Goal: Information Seeking & Learning: Learn about a topic

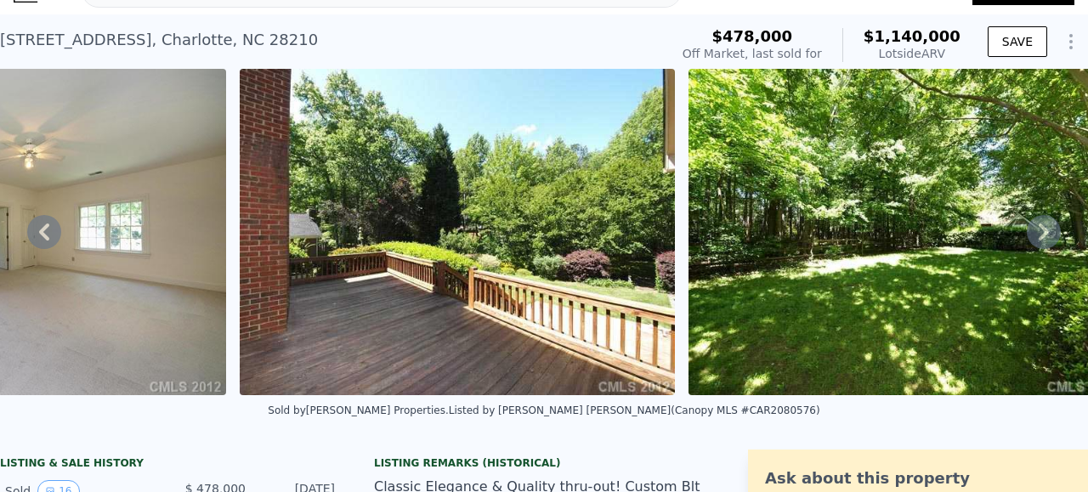
scroll to position [0, 6882]
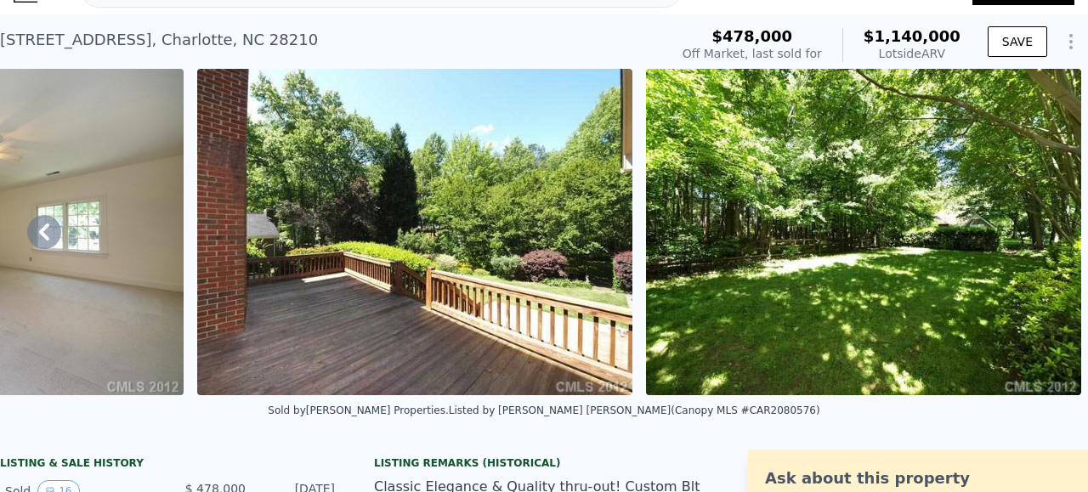
click at [709, 307] on img at bounding box center [863, 232] width 435 height 326
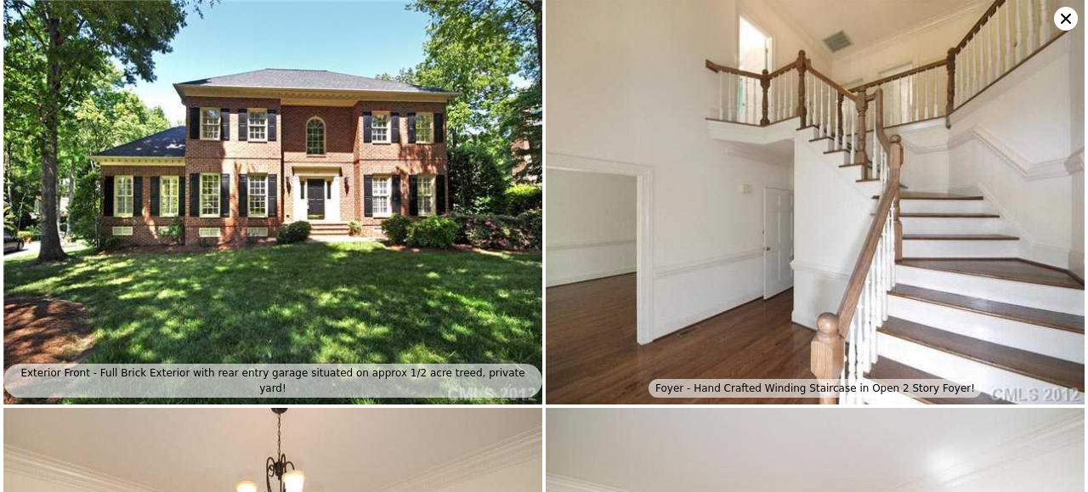
scroll to position [0, 0]
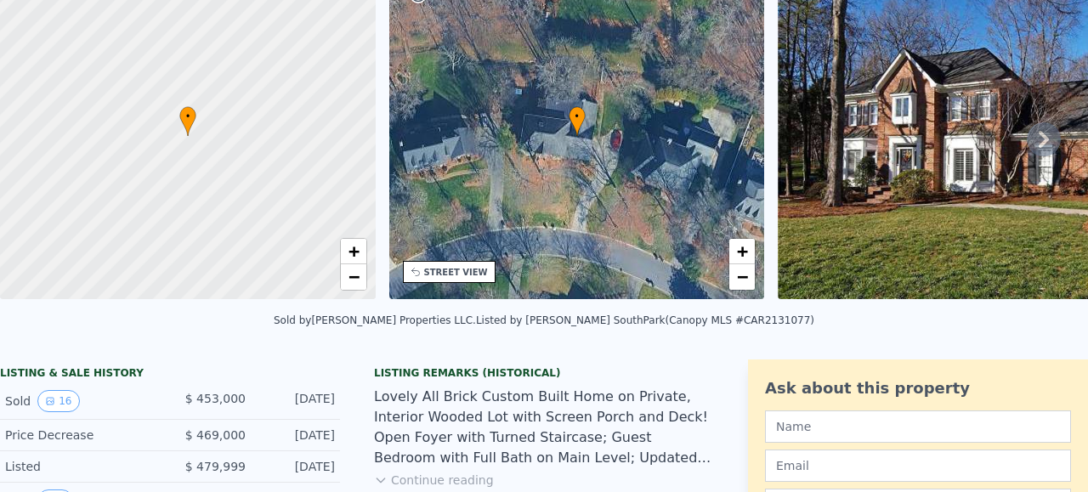
scroll to position [6, 0]
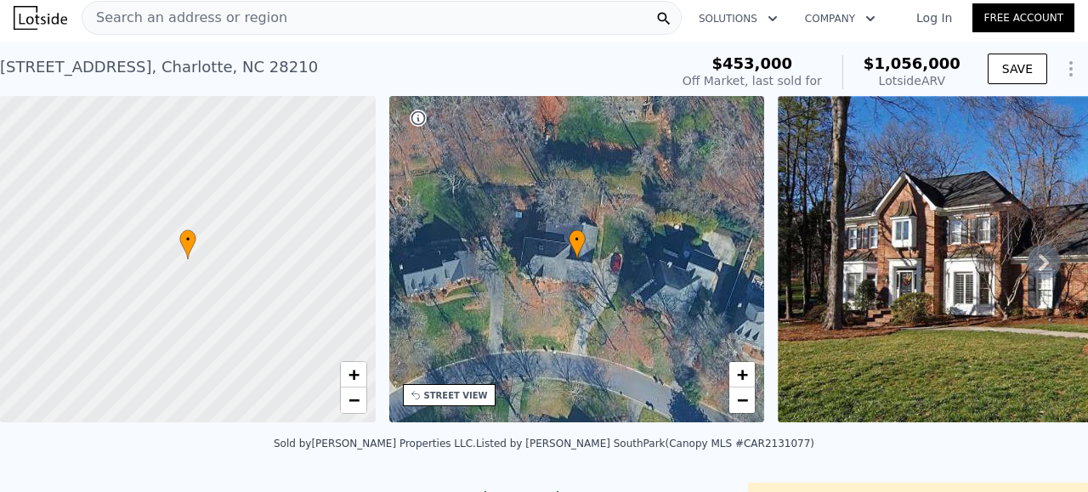
click at [110, 439] on div "Sold by Frenzel Properties LLC . Listed by Allen Tate SouthPark (Canopy MLS #CA…" at bounding box center [544, 448] width 1088 height 41
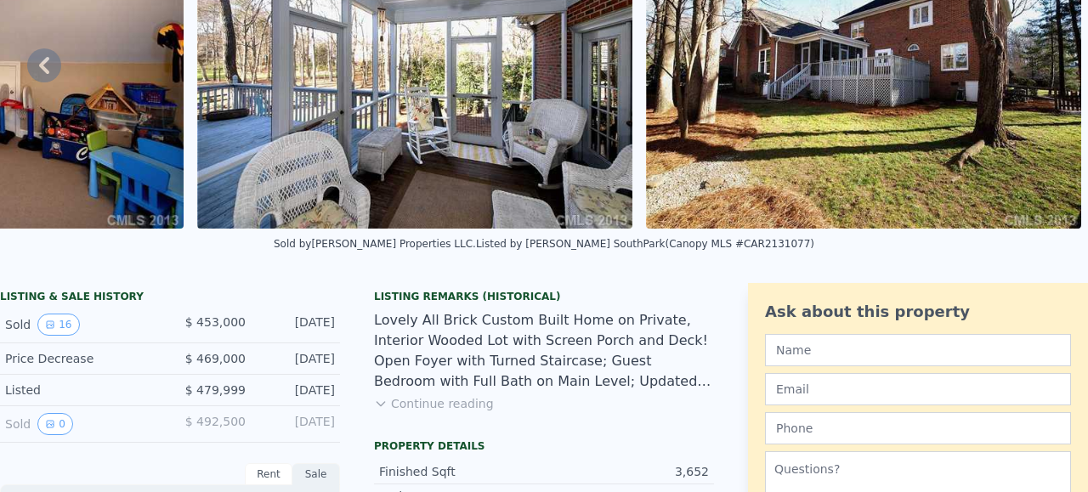
scroll to position [0, 0]
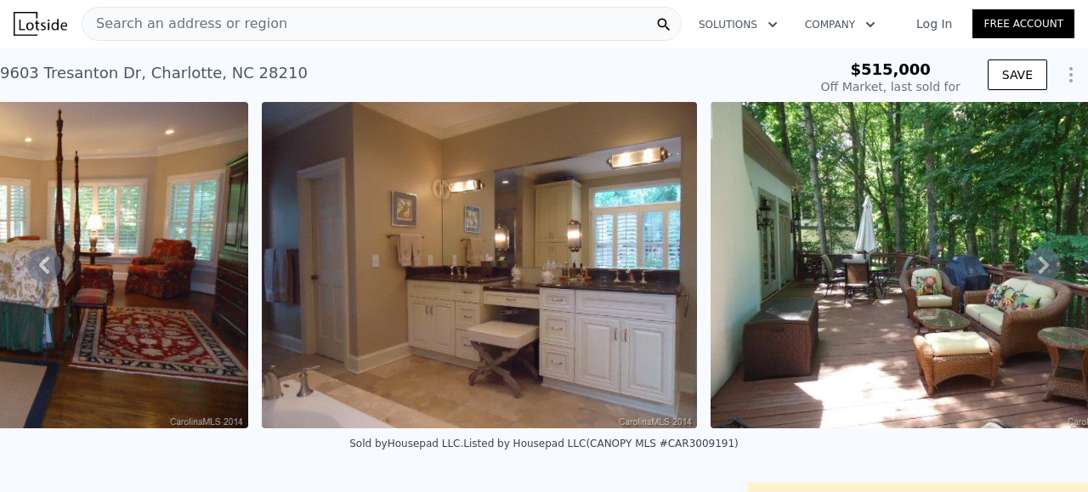
scroll to position [0, 2450]
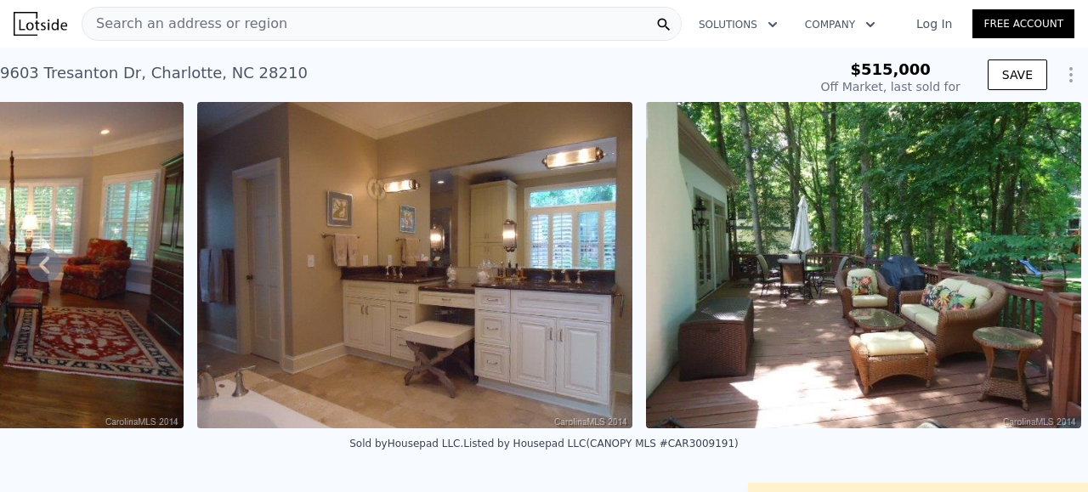
drag, startPoint x: 511, startPoint y: 445, endPoint x: 936, endPoint y: 436, distance: 425.0
click at [936, 428] on div "• + − • + − STREET VIEW Loading... SATELLITE VIEW" at bounding box center [544, 265] width 1088 height 326
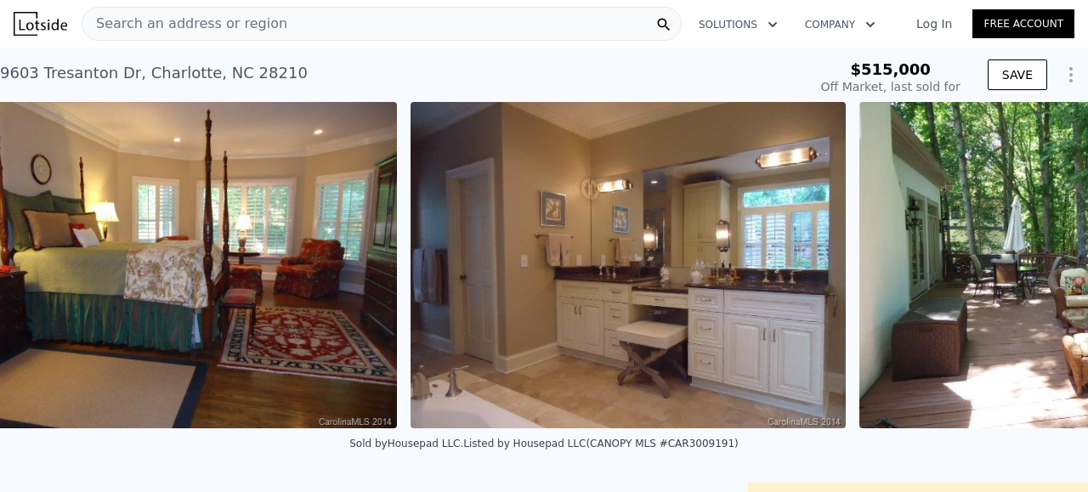
scroll to position [0, 2179]
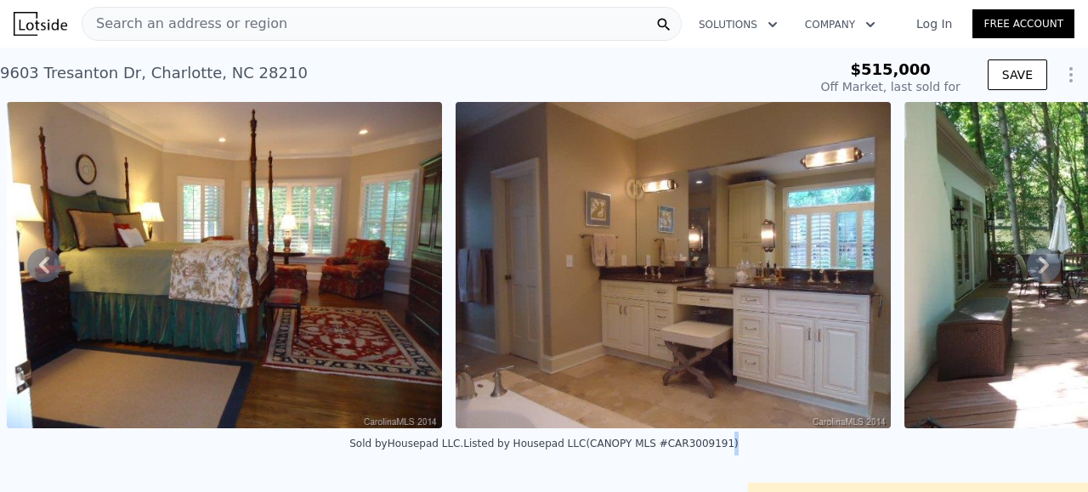
drag, startPoint x: 760, startPoint y: 433, endPoint x: 699, endPoint y: 449, distance: 63.1
click at [699, 449] on div "Sold by Housepad LLC . Listed by Housepad LLC (CANOPY MLS #CAR3009191)" at bounding box center [544, 448] width 1088 height 41
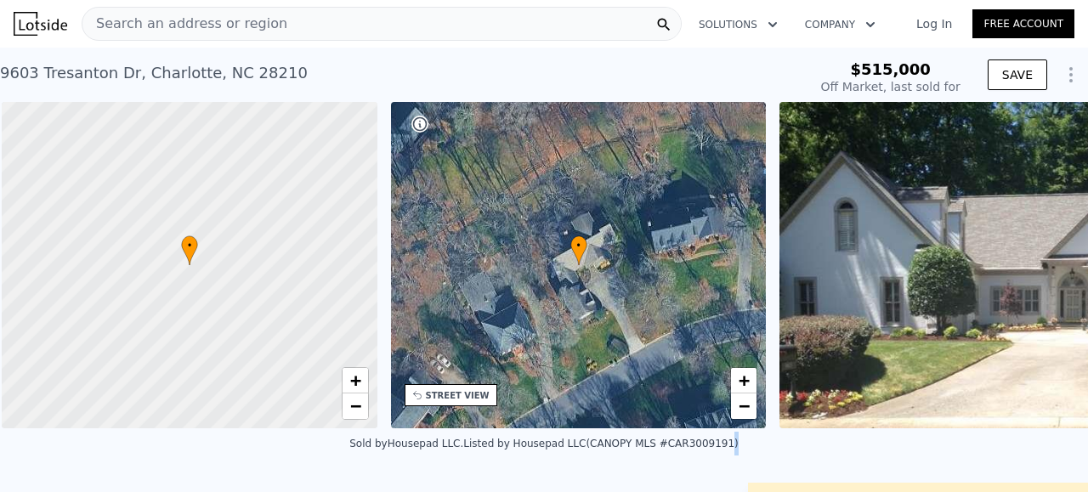
scroll to position [0, 7]
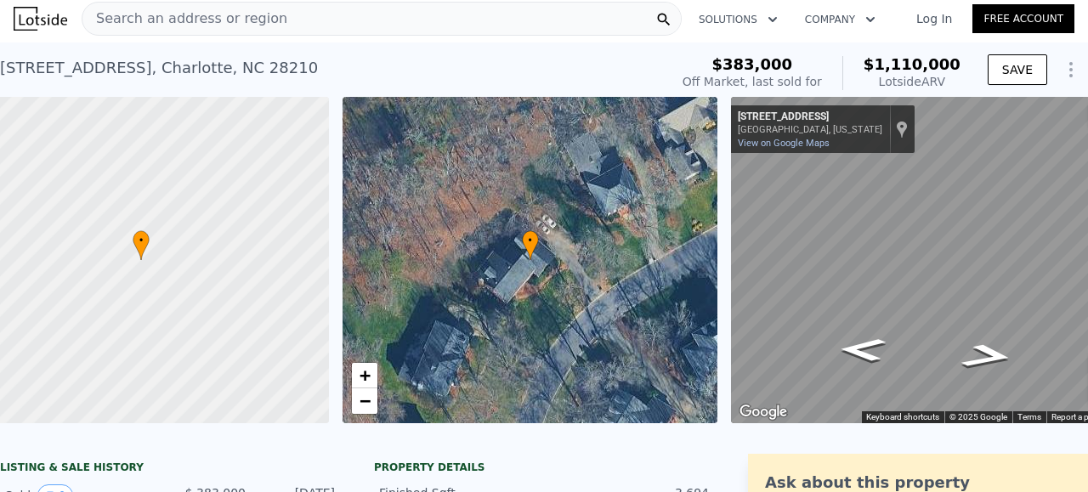
scroll to position [0, 99]
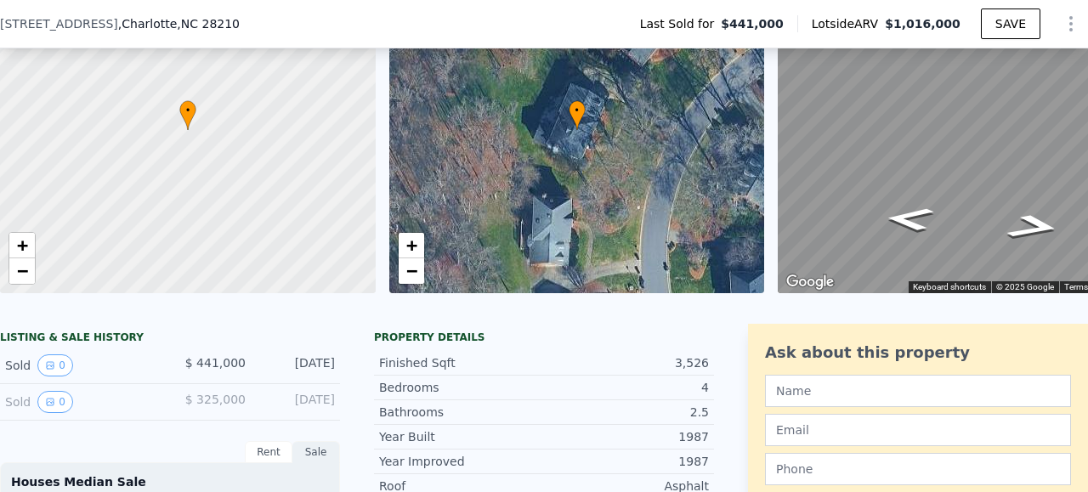
scroll to position [245, 0]
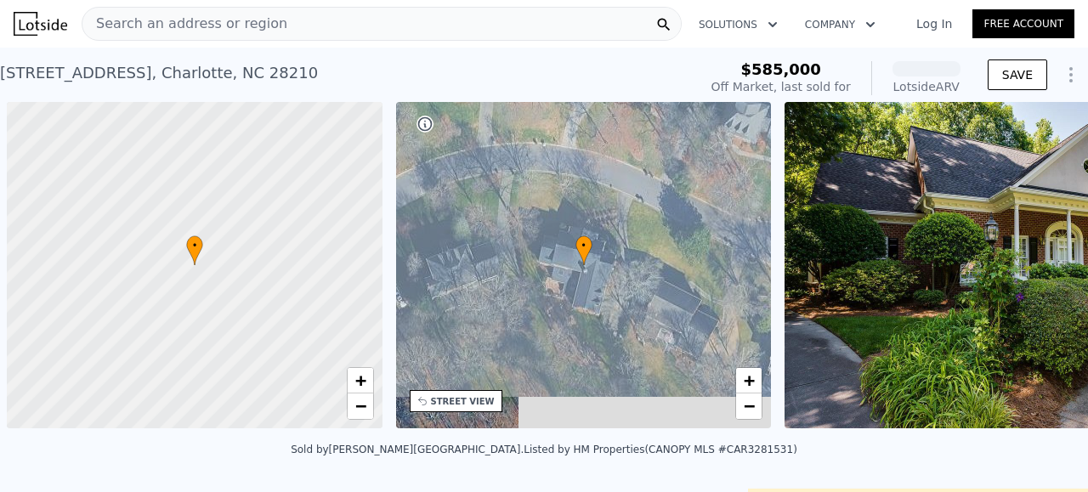
scroll to position [0, 7]
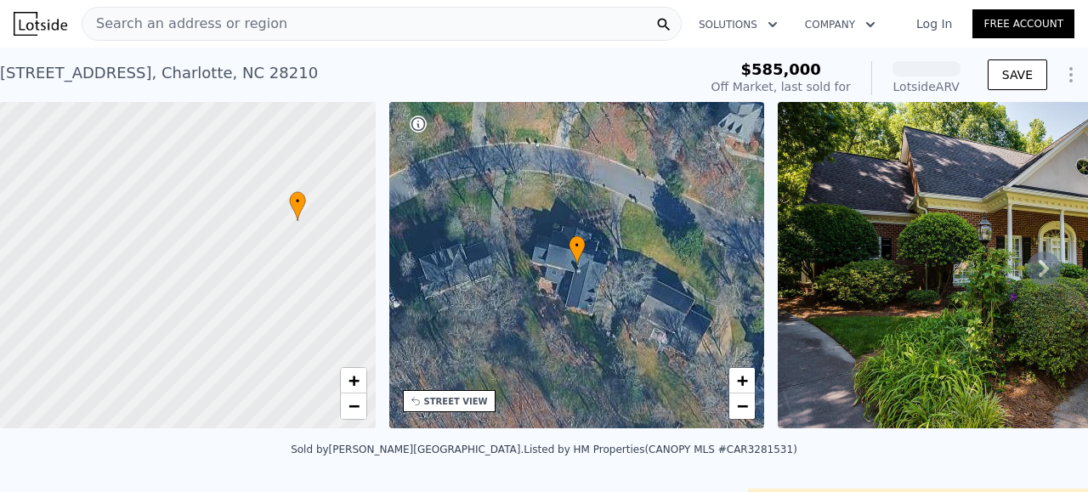
drag, startPoint x: 0, startPoint y: 0, endPoint x: 441, endPoint y: 259, distance: 511.6
click at [441, 259] on div "• + − • + − STREET VIEW Loading... SATELLITE VIEW" at bounding box center [544, 268] width 1088 height 332
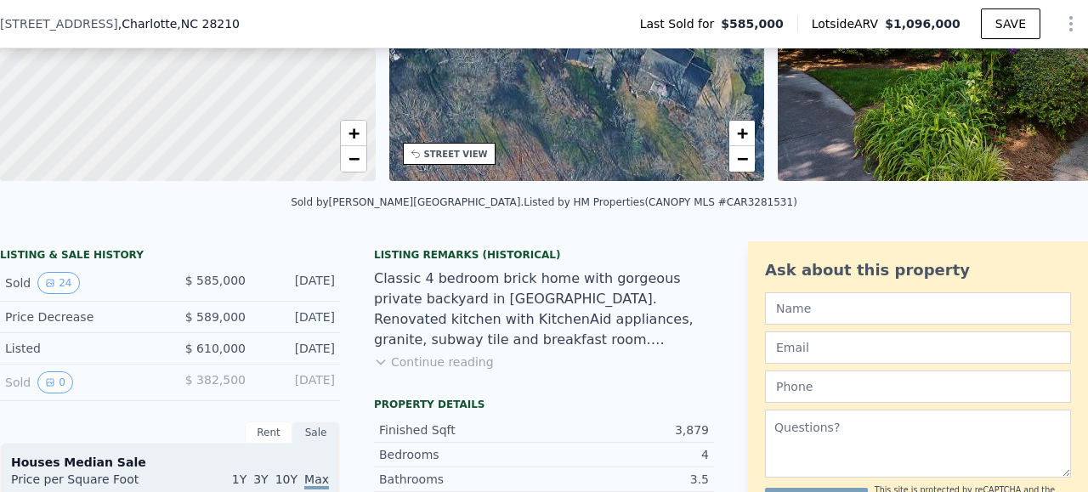
scroll to position [243, 0]
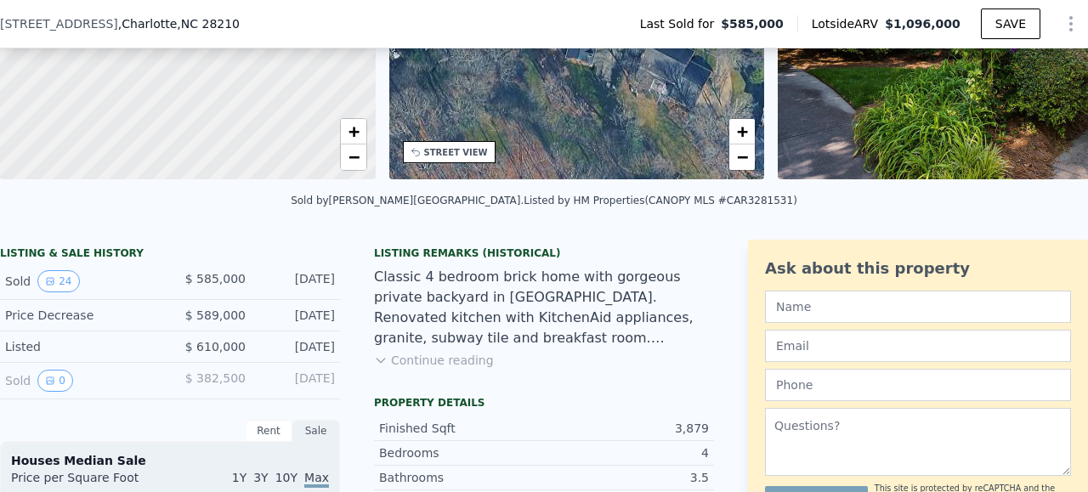
click at [446, 381] on div "Listing Remarks (Historical) Classic 4 bedroom brick home with gorgeous private…" at bounding box center [544, 317] width 340 height 143
click at [430, 364] on button "Continue reading" at bounding box center [434, 360] width 120 height 17
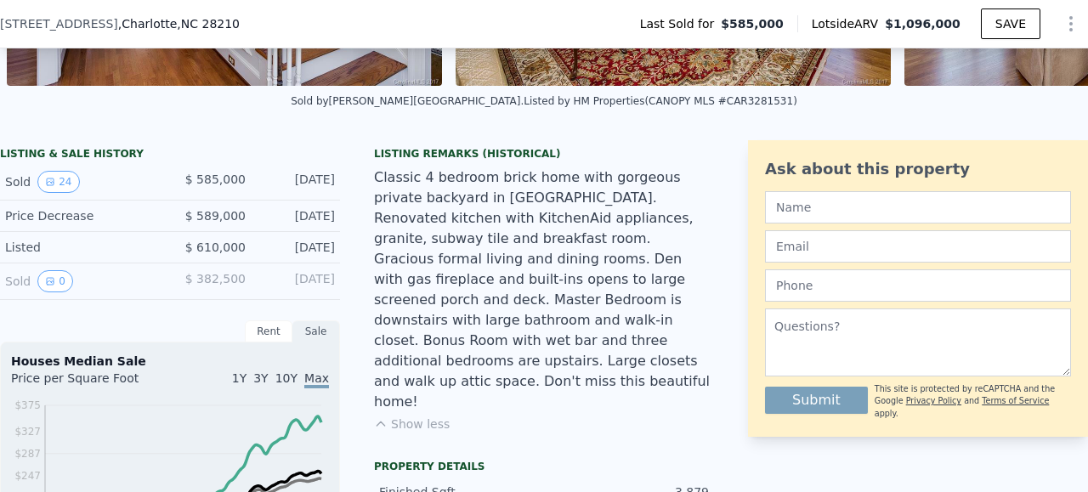
scroll to position [335, 0]
